Goal: Transaction & Acquisition: Obtain resource

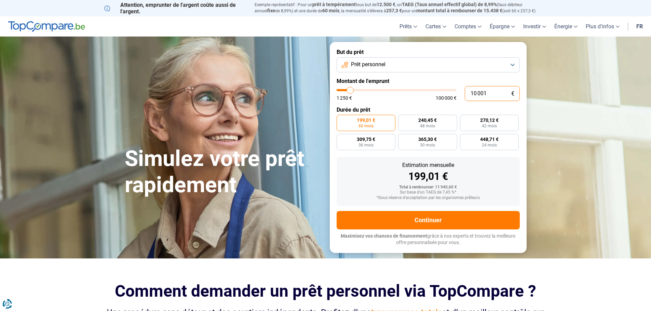
click at [496, 93] on input "10 001" at bounding box center [492, 93] width 55 height 15
type input "1 000"
type input "1250"
type input "10 000"
type input "10000"
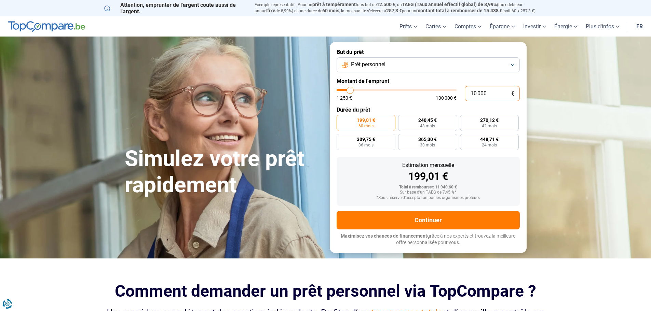
radio input "true"
drag, startPoint x: 490, startPoint y: 94, endPoint x: 458, endPoint y: 94, distance: 32.1
click at [458, 94] on div "10 000 € 1 250 € 100 000 €" at bounding box center [427, 93] width 183 height 15
click at [490, 95] on input "10 000" at bounding box center [492, 93] width 55 height 15
type input "10 000"
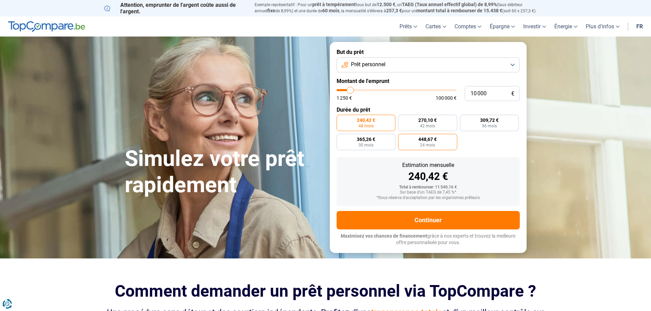
click at [437, 145] on label "448,67 € 24 mois" at bounding box center [427, 142] width 59 height 16
click at [402, 138] on input "448,67 € 24 mois" at bounding box center [400, 136] width 4 height 4
radio input "true"
drag, startPoint x: 491, startPoint y: 93, endPoint x: 455, endPoint y: 91, distance: 35.9
click at [455, 91] on div "10 000 € 1 250 € 100 000 €" at bounding box center [427, 93] width 183 height 15
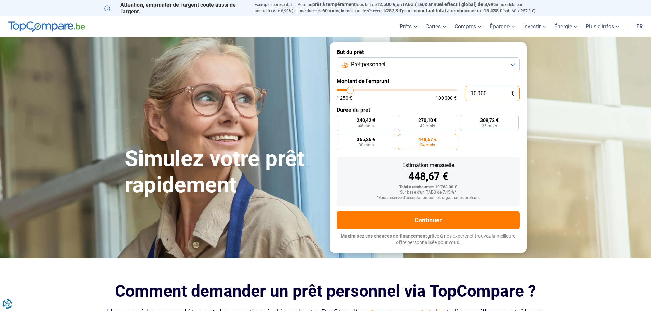
type input "8"
type input "1250"
type input "80"
type input "1250"
type input "800"
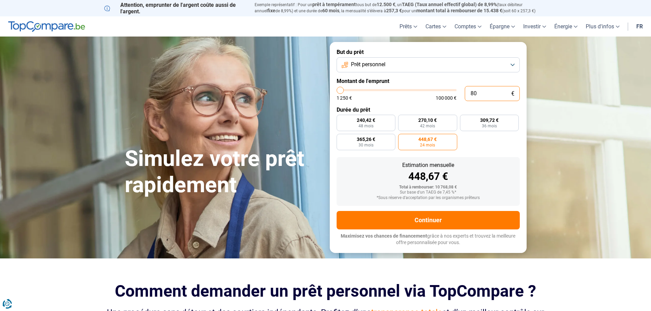
type input "1250"
type input "8 000"
type input "8000"
radio input "true"
type input "8 000"
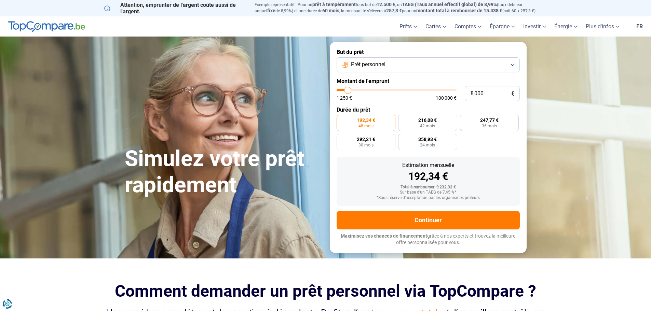
click at [473, 144] on div "192,34 € 48 mois 216,08 € 42 mois 247,77 € 36 mois 292,21 € 30 mois 358,93 € 24…" at bounding box center [427, 133] width 183 height 36
click at [431, 141] on span "358,93 €" at bounding box center [427, 139] width 18 height 5
click at [402, 138] on input "358,93 € 24 mois" at bounding box center [400, 136] width 4 height 4
radio input "true"
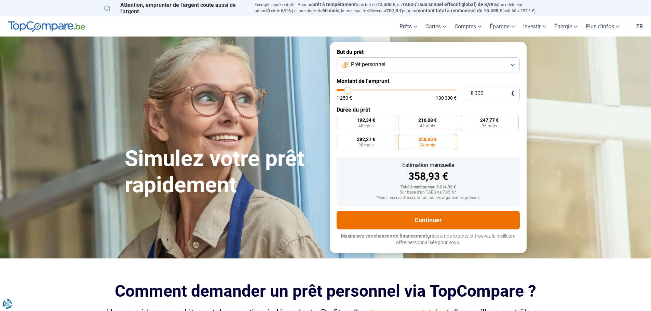
click at [452, 223] on button "Continuer" at bounding box center [427, 220] width 183 height 18
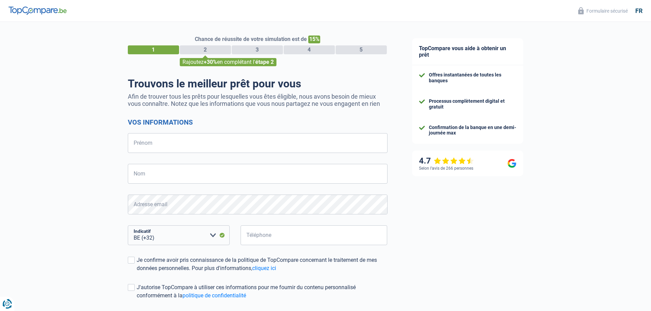
select select "32"
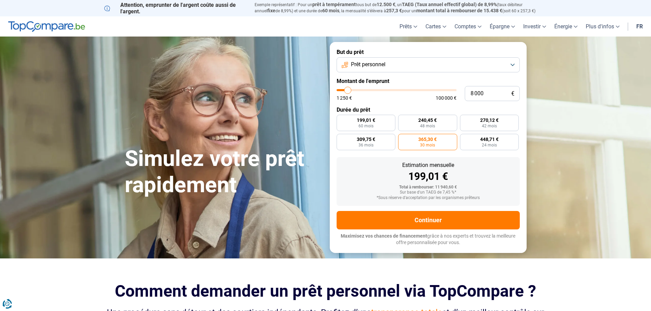
scroll to position [239, 0]
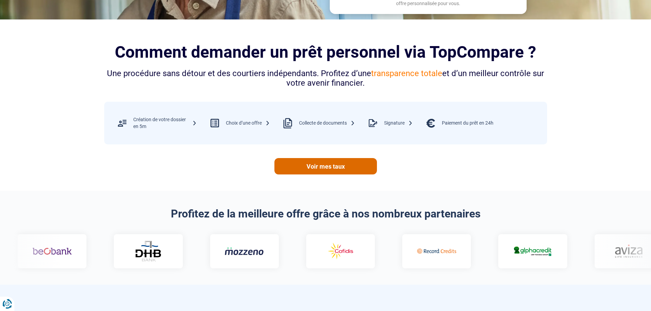
click at [335, 168] on link "Voir mes taux" at bounding box center [325, 166] width 102 height 16
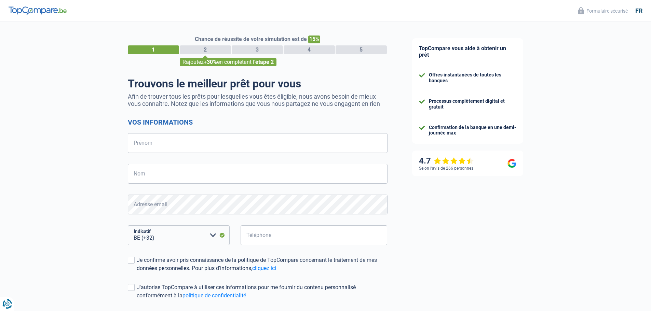
select select "32"
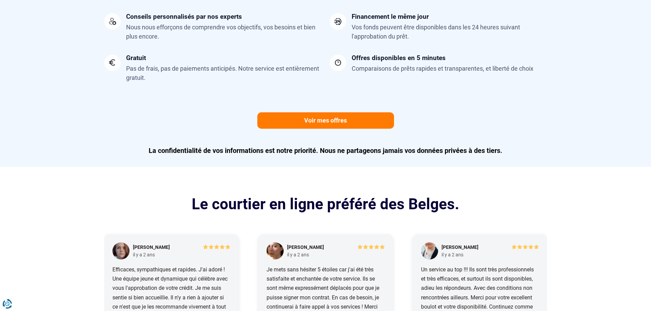
scroll to position [615, 0]
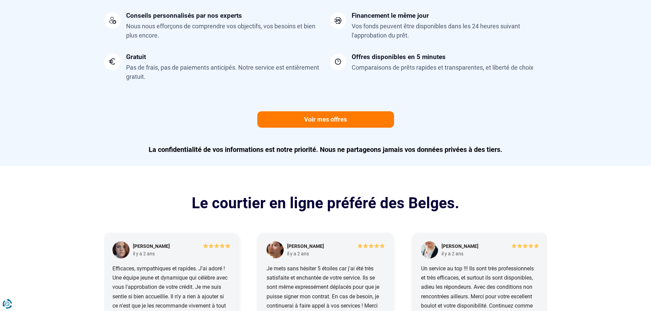
click at [292, 130] on div "La confidentialité de vos informations est notre priorité. Nous ne partageons j…" at bounding box center [325, 144] width 451 height 32
click at [291, 121] on link "Voir mes offres" at bounding box center [325, 119] width 137 height 16
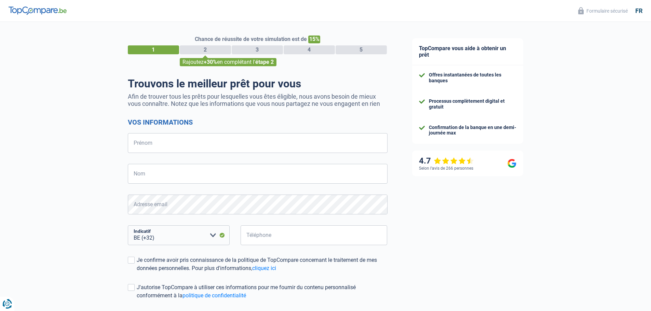
select select "32"
